Goal: Transaction & Acquisition: Subscribe to service/newsletter

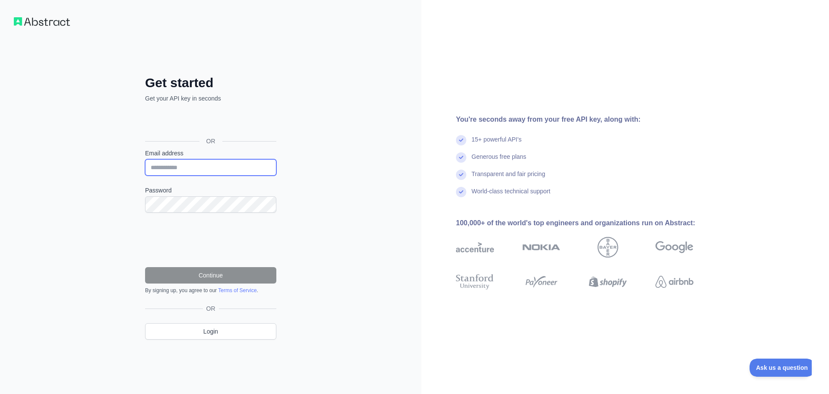
click at [215, 168] on input "Email address" at bounding box center [210, 167] width 131 height 16
click at [172, 169] on input "Email address" at bounding box center [210, 167] width 131 height 16
click at [133, 201] on div "Get started Get your API key in seconds OR Email address Password Continue By s…" at bounding box center [211, 214] width 166 height 278
click at [178, 164] on input "Email address" at bounding box center [210, 167] width 131 height 16
type input "**********"
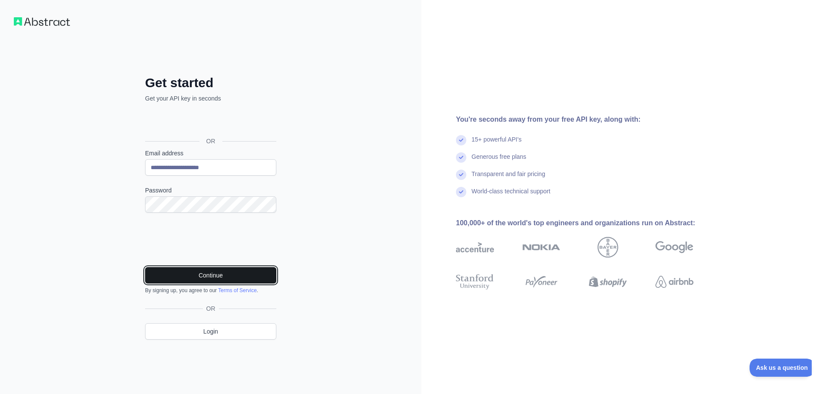
click at [212, 270] on button "Continue" at bounding box center [210, 275] width 131 height 16
